Goal: Task Accomplishment & Management: Manage account settings

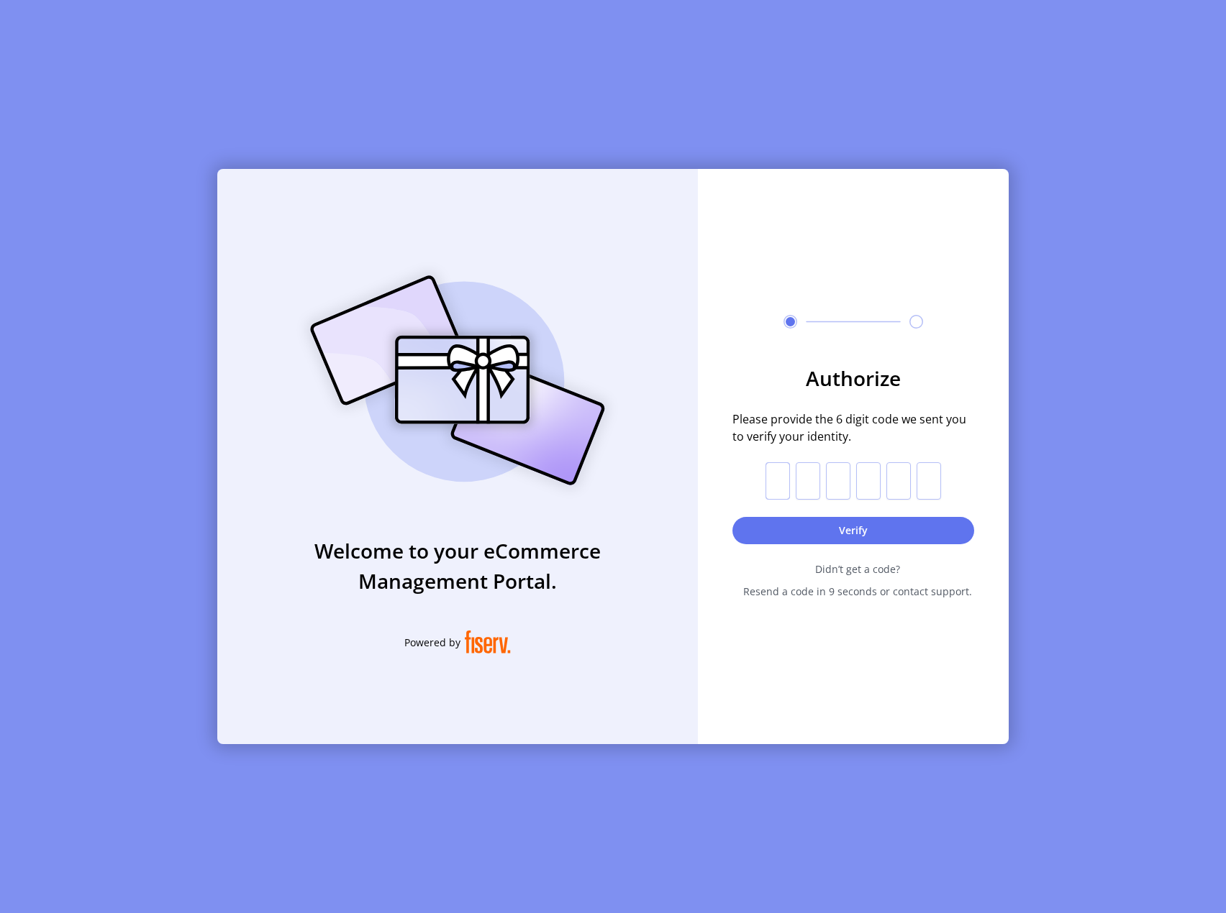
click at [783, 483] on input "text" at bounding box center [777, 480] width 24 height 37
paste input "*"
type input "*"
click at [860, 530] on button "Verify" at bounding box center [853, 530] width 242 height 27
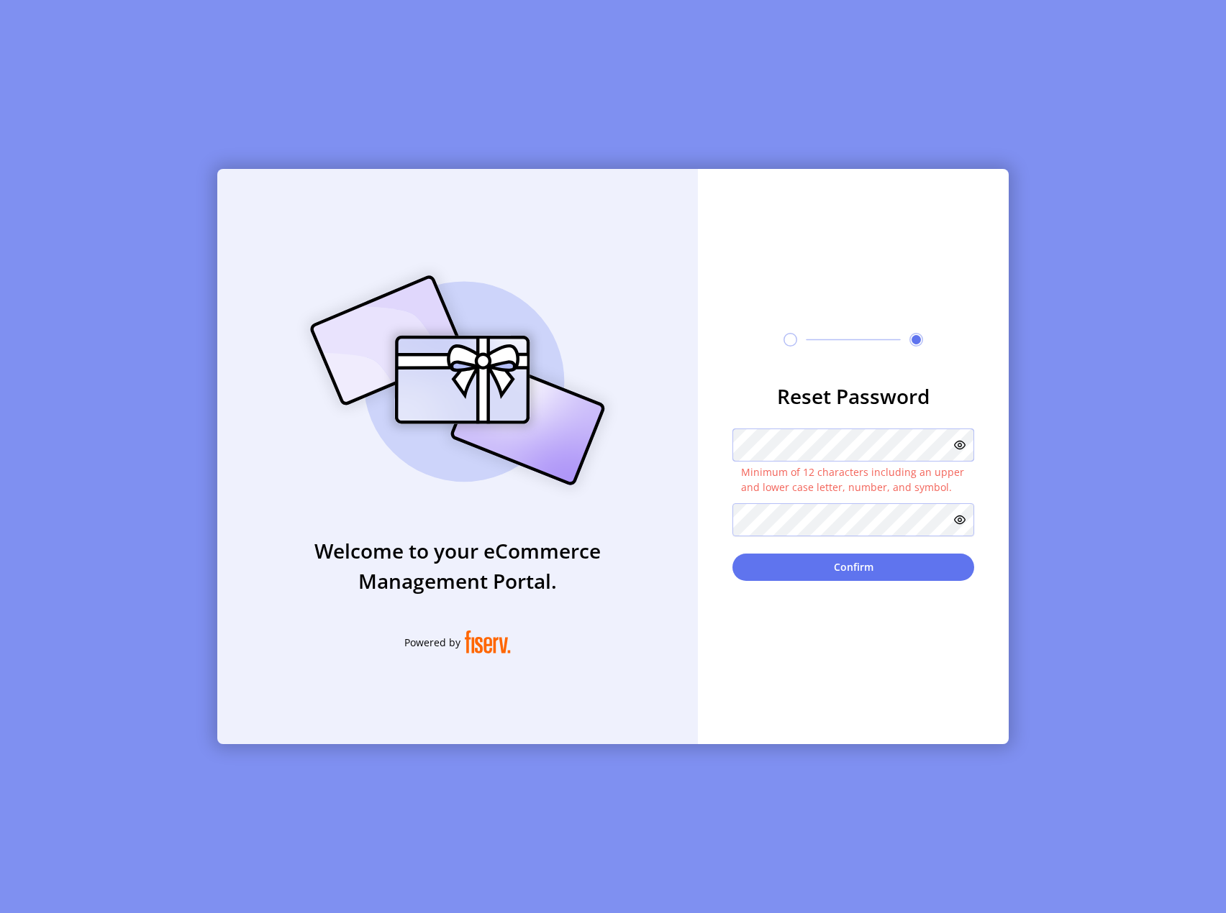
click at [566, 439] on div "Welcome to your eCommerce Management Portal. Powered by Reset Password Minimum …" at bounding box center [612, 456] width 791 height 575
click at [961, 445] on icon at bounding box center [960, 445] width 12 height 12
click at [958, 524] on icon at bounding box center [960, 520] width 12 height 12
click at [957, 519] on icon at bounding box center [956, 519] width 17 height 17
click at [845, 563] on button "Confirm" at bounding box center [853, 567] width 242 height 27
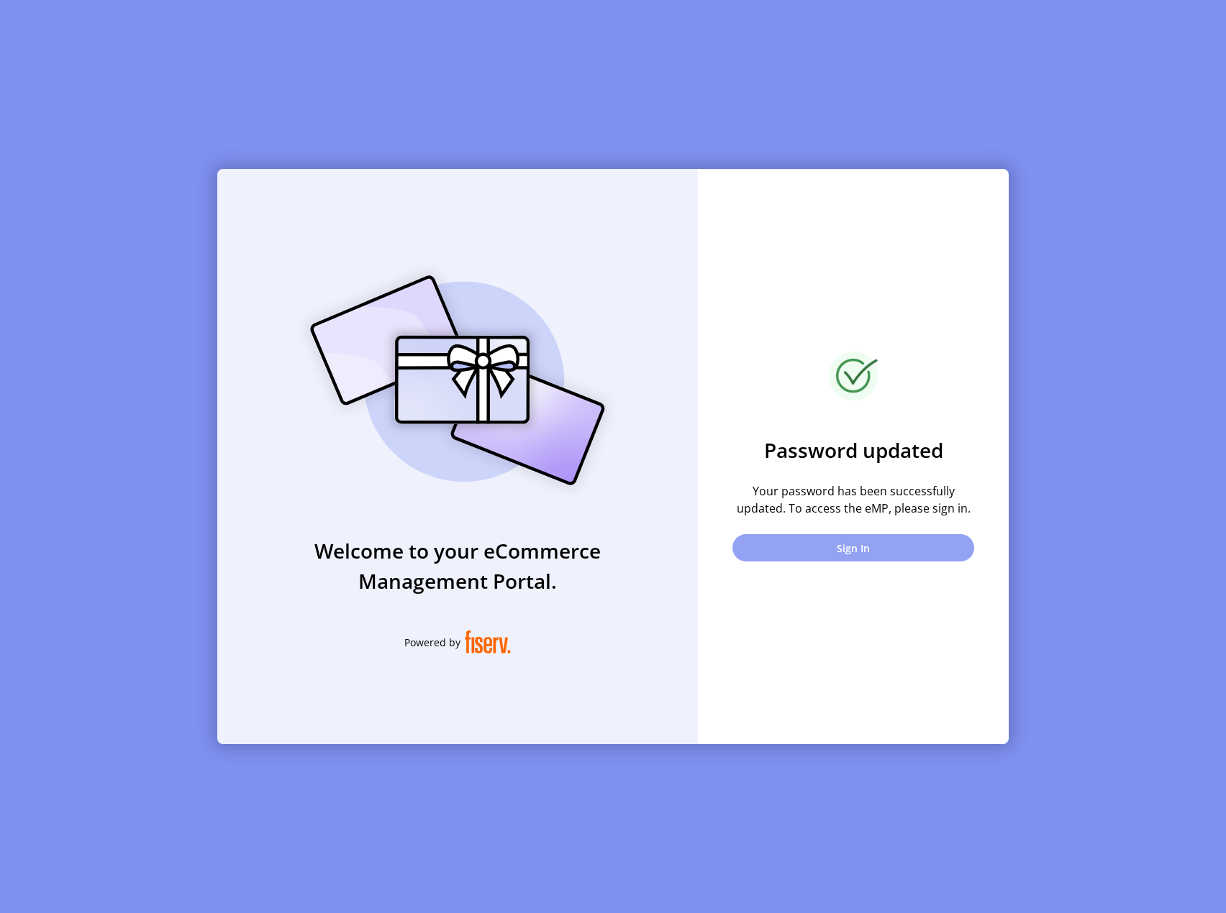
click at [857, 552] on button "Sign In" at bounding box center [853, 547] width 242 height 27
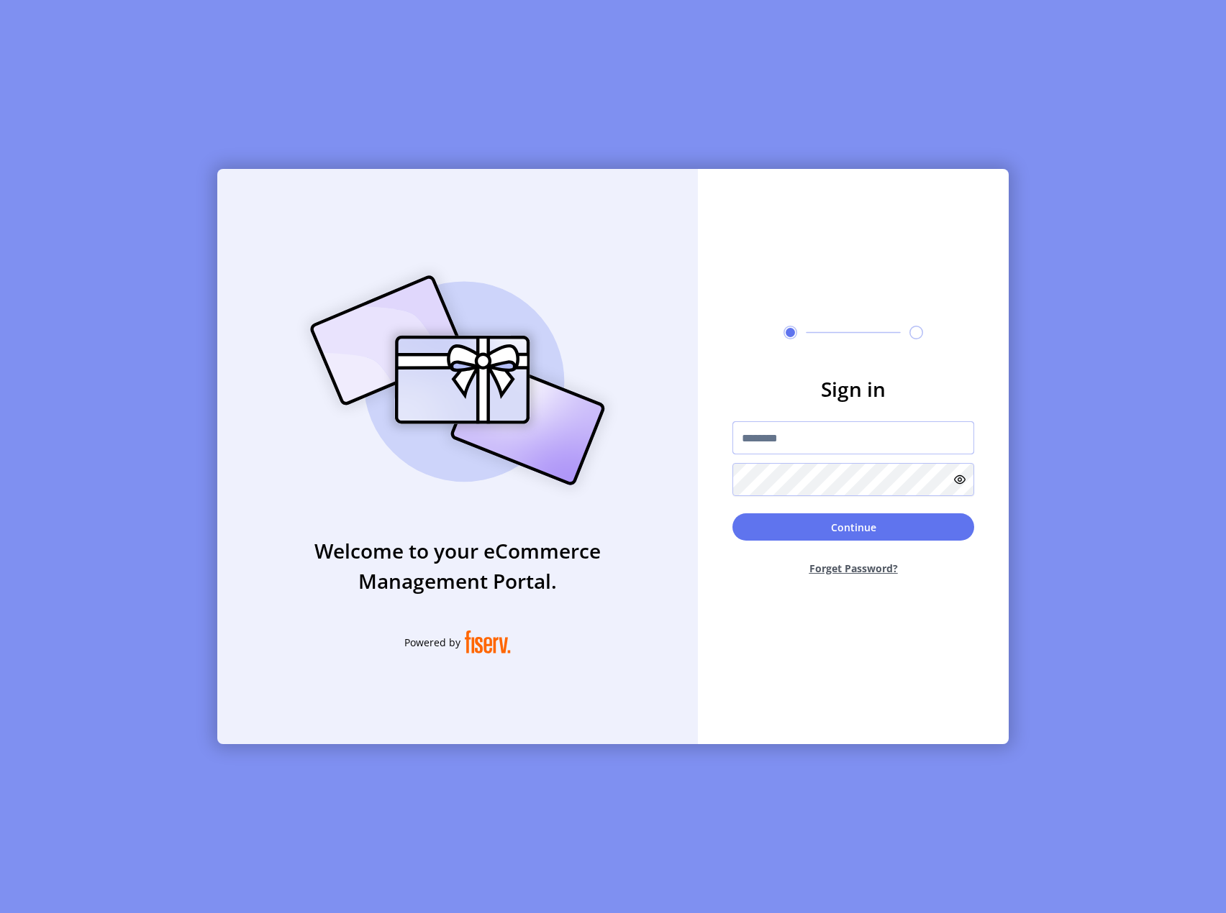
click at [772, 435] on input "text" at bounding box center [853, 437] width 242 height 33
paste input "**********"
type input "**********"
click at [877, 529] on button "Continue" at bounding box center [853, 527] width 242 height 27
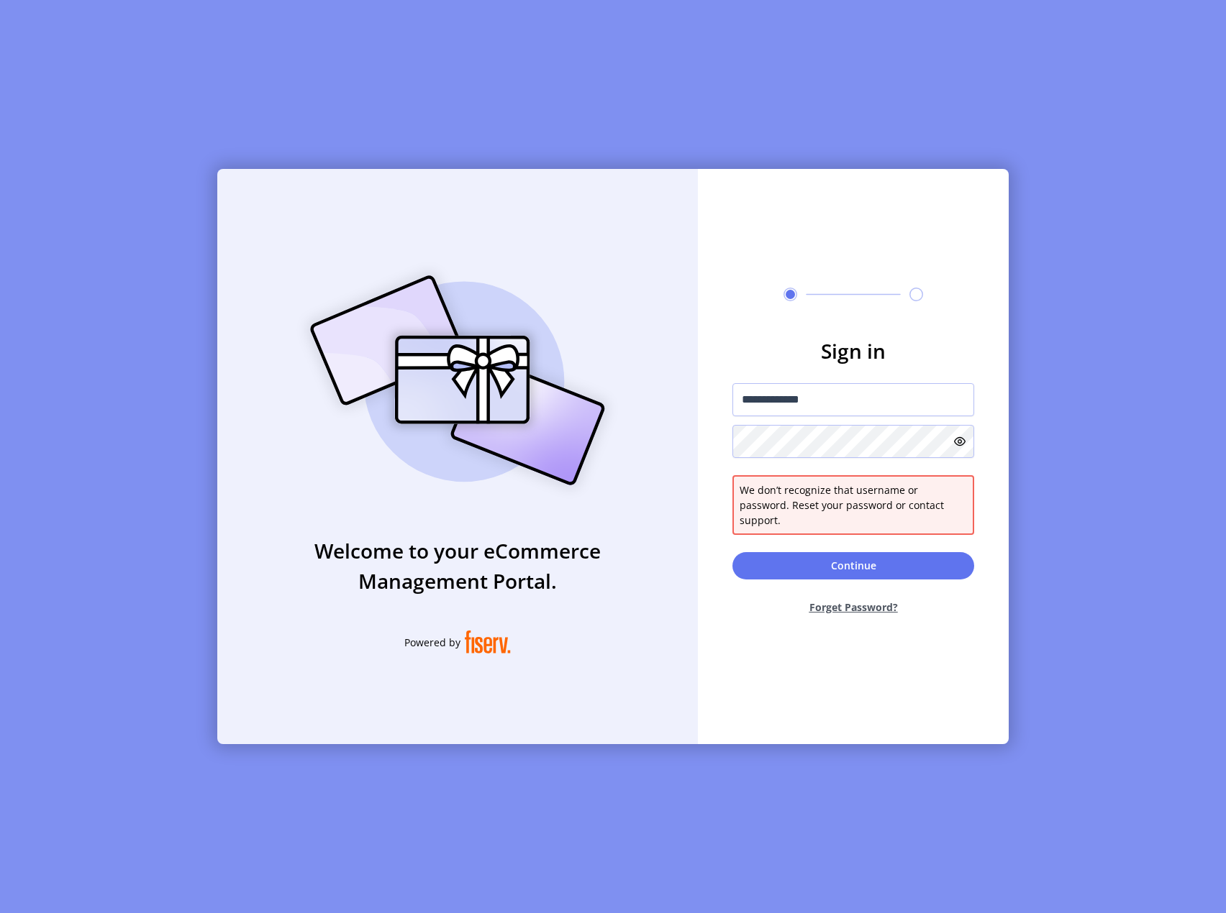
click at [959, 447] on icon at bounding box center [960, 442] width 12 height 12
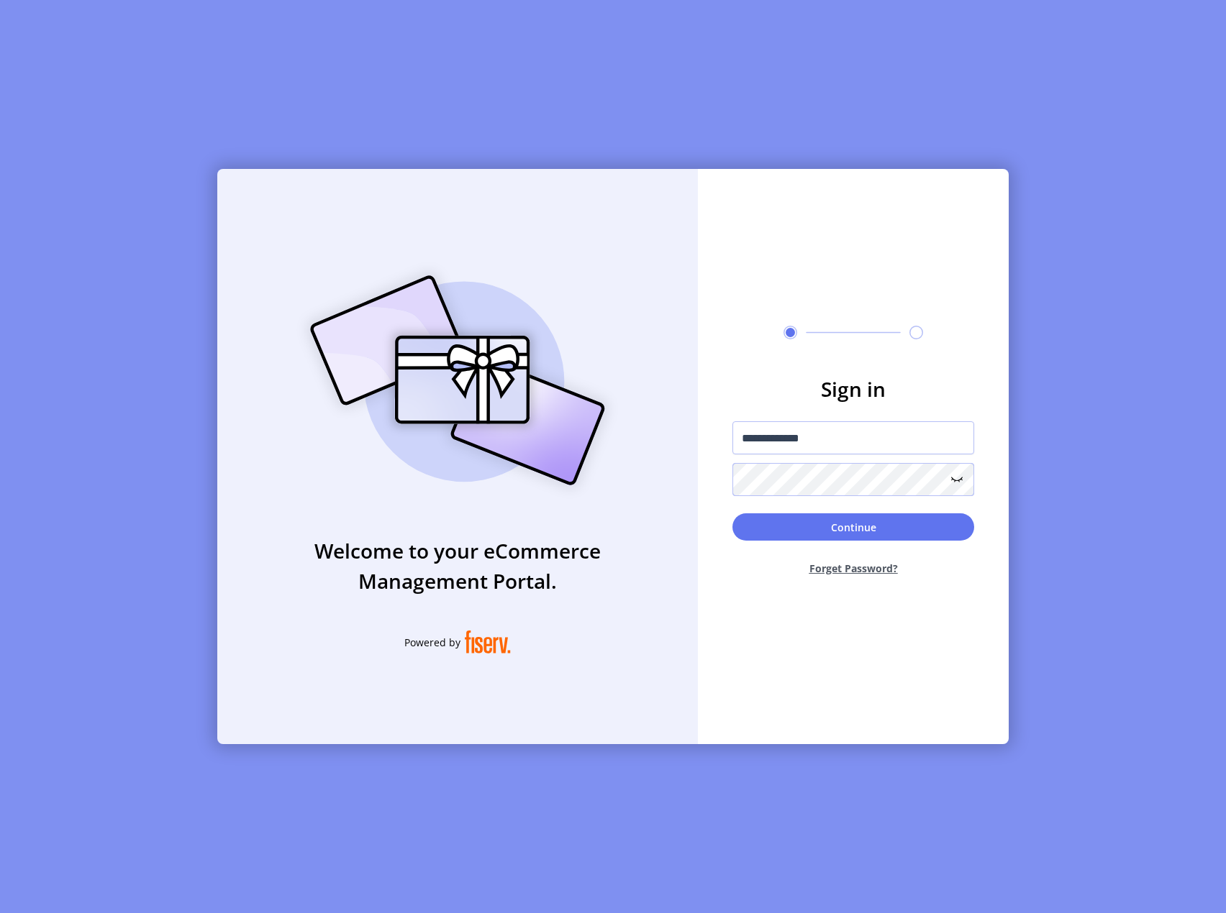
click at [732, 514] on button "Continue" at bounding box center [853, 527] width 242 height 27
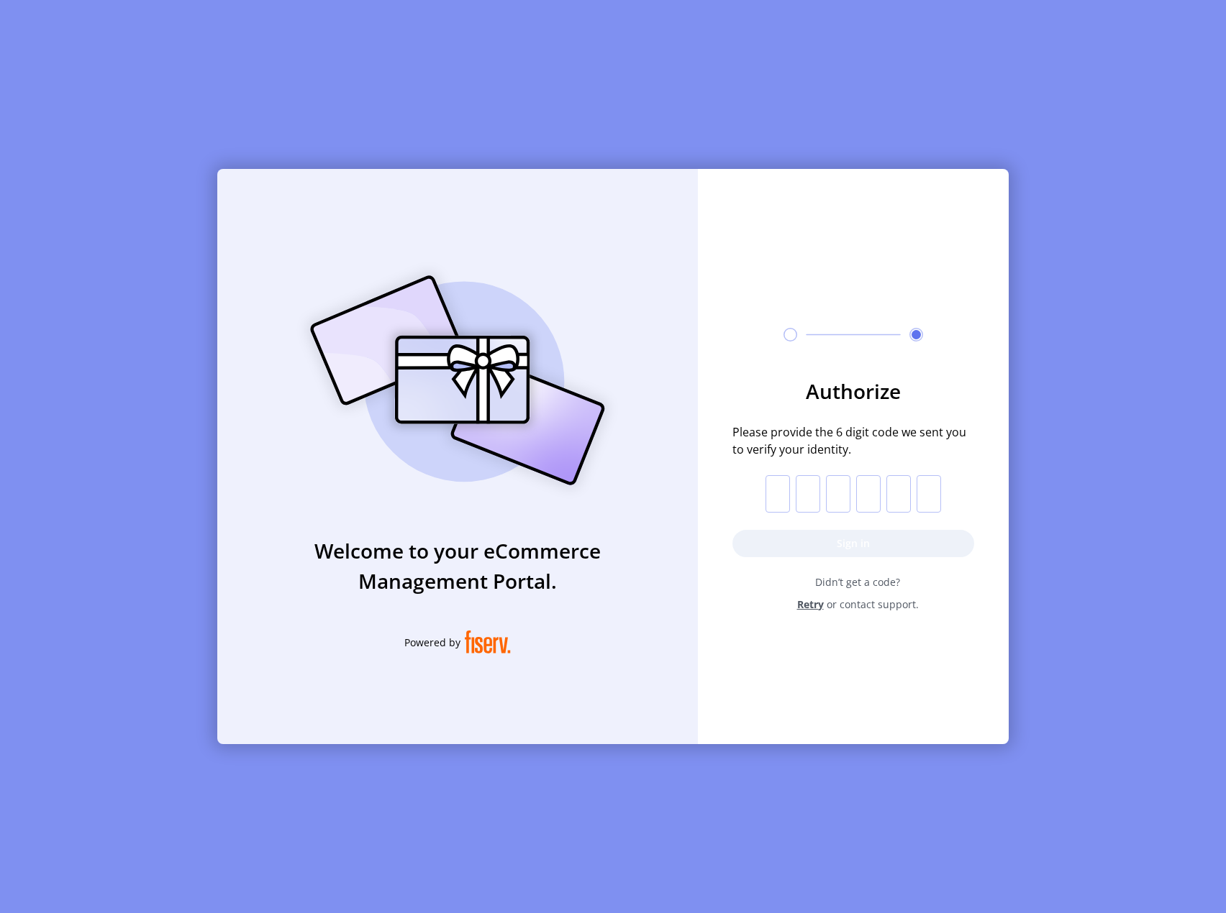
click at [781, 491] on input "text" at bounding box center [777, 493] width 24 height 37
paste input "*"
type input "*"
drag, startPoint x: 843, startPoint y: 543, endPoint x: 934, endPoint y: 522, distance: 93.7
click at [843, 543] on button "Sign in" at bounding box center [853, 543] width 242 height 27
